Goal: Task Accomplishment & Management: Use online tool/utility

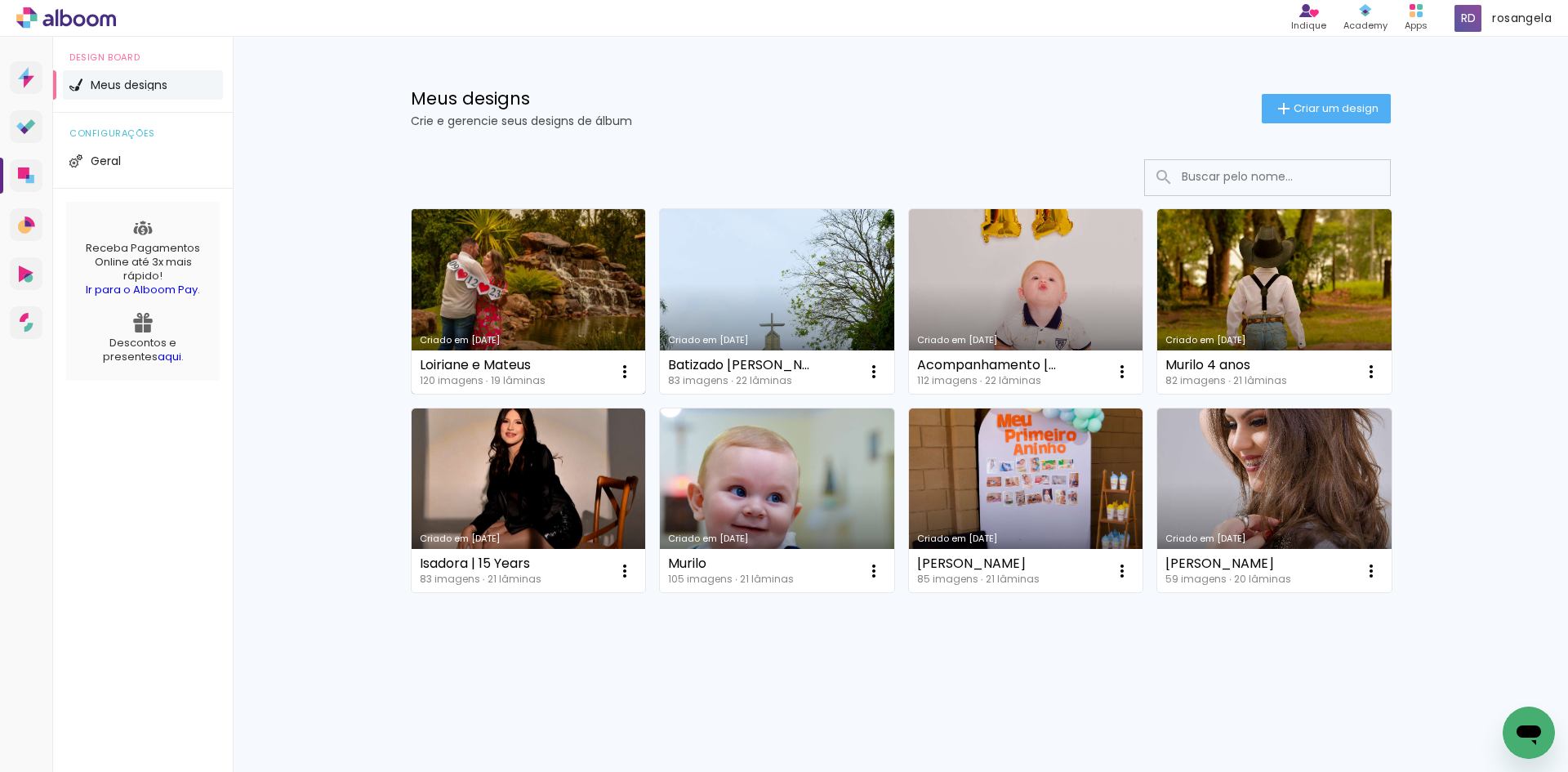
click at [466, 276] on link "Criado em [DATE]" at bounding box center [528, 301] width 234 height 184
click at [616, 377] on iron-icon at bounding box center [624, 371] width 20 height 20
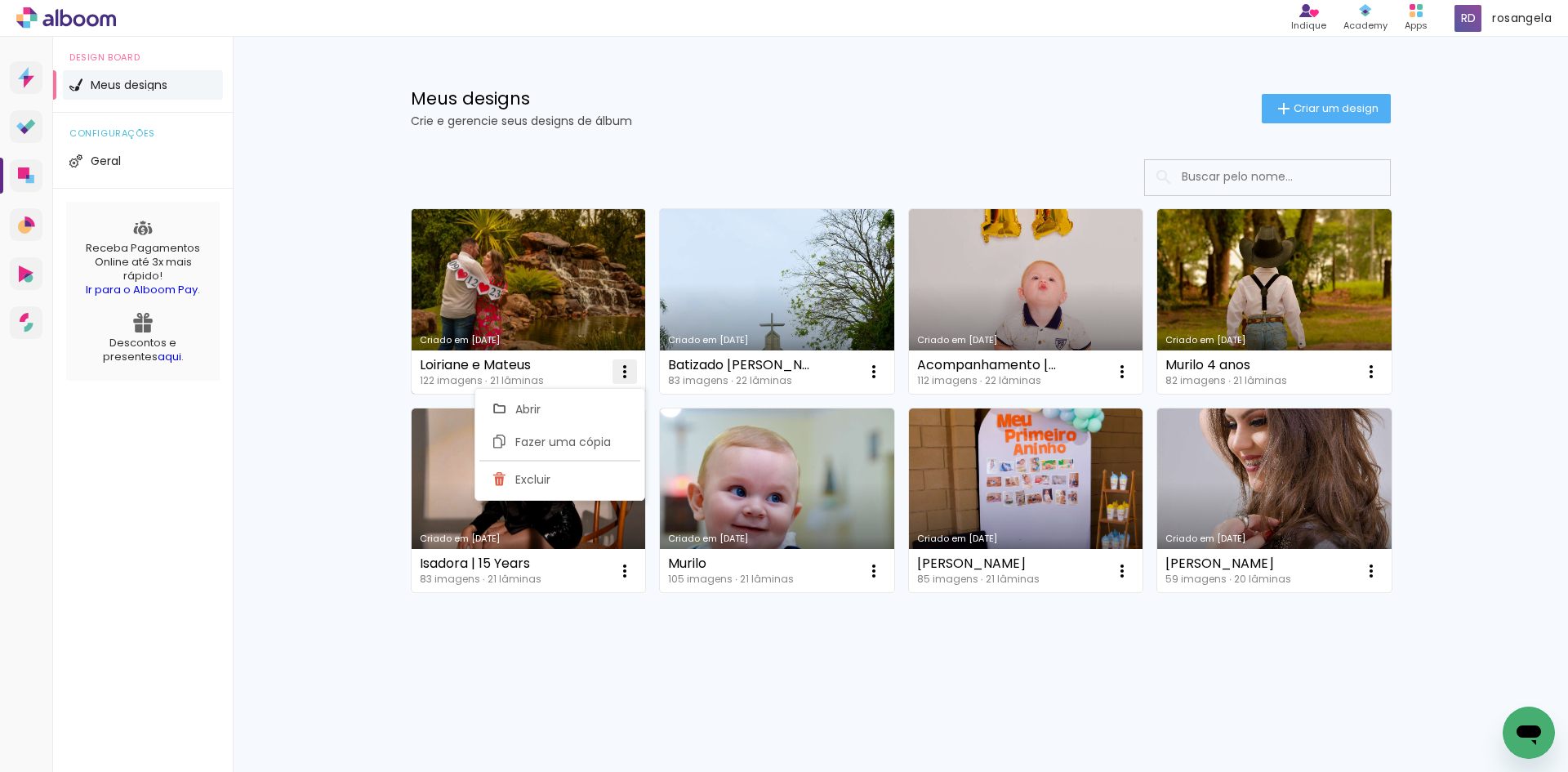
click at [621, 379] on iron-icon at bounding box center [624, 371] width 20 height 20
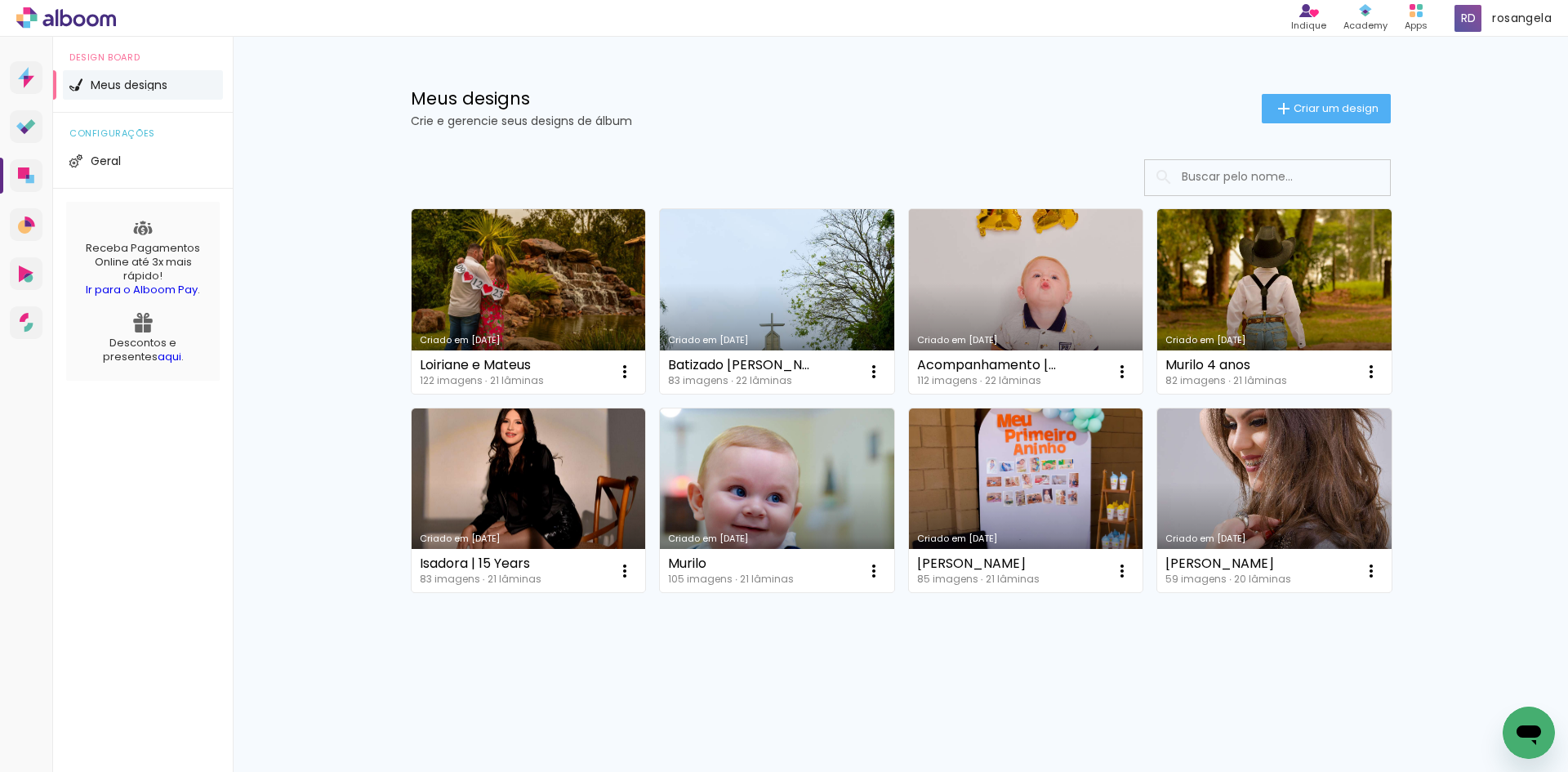
click at [945, 342] on div "Criado em [DATE]" at bounding box center [1026, 341] width 218 height 9
